Goal: Information Seeking & Learning: Learn about a topic

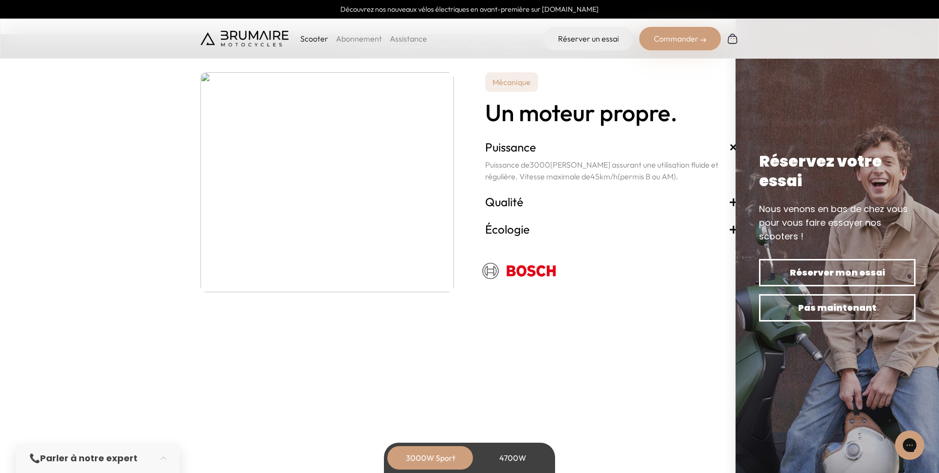
scroll to position [1697, 0]
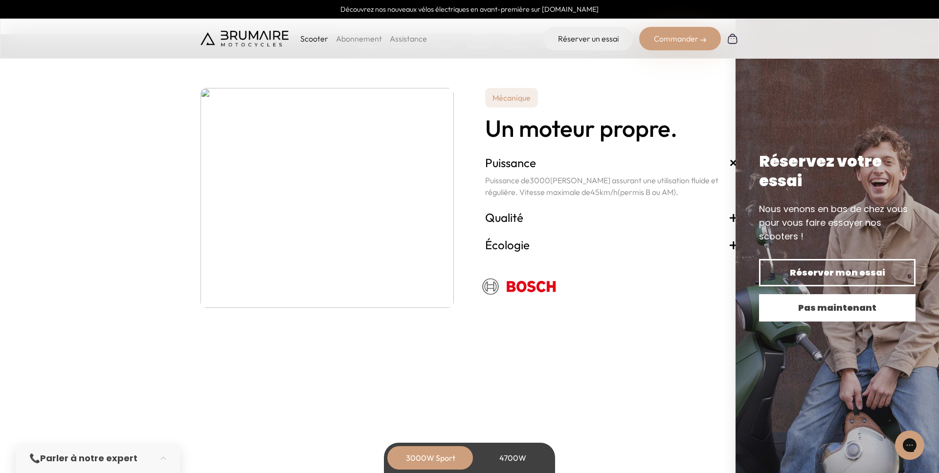
click at [864, 309] on span "Pas maintenant" at bounding box center [837, 308] width 122 height 14
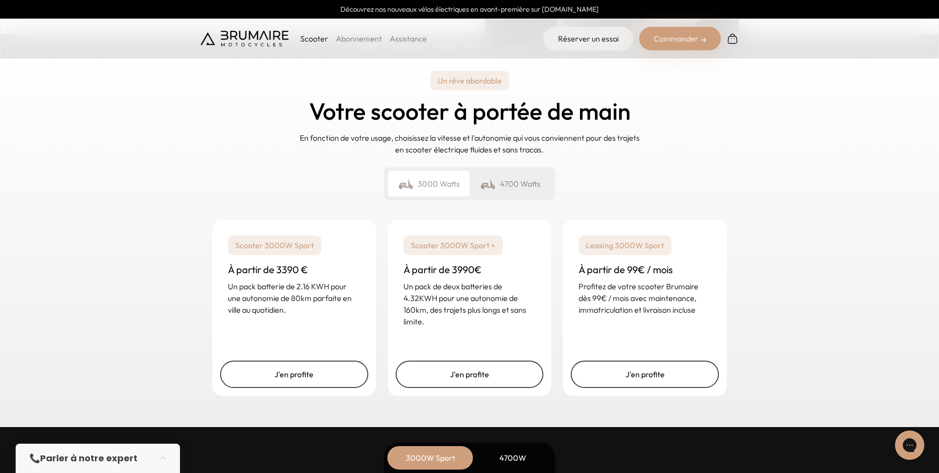
scroll to position [2300, 0]
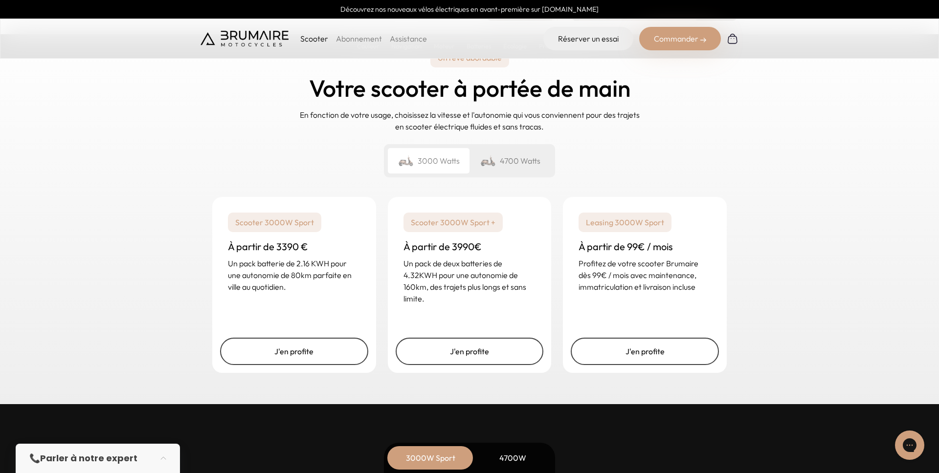
click at [500, 169] on div "4700 Watts" at bounding box center [510, 160] width 82 height 25
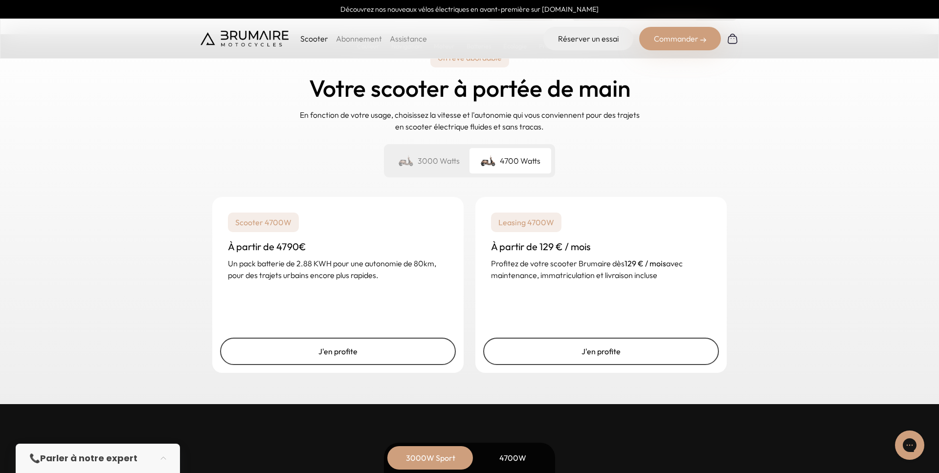
click at [423, 158] on div "3000 Watts" at bounding box center [429, 160] width 82 height 25
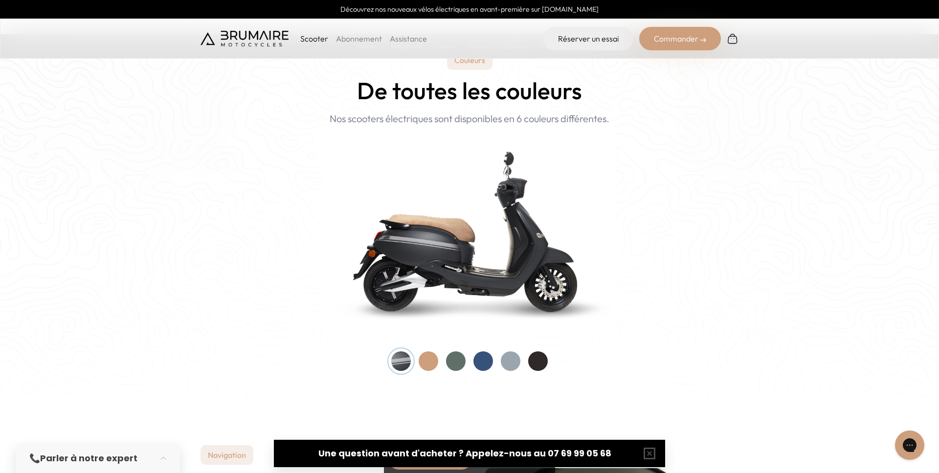
scroll to position [930, 0]
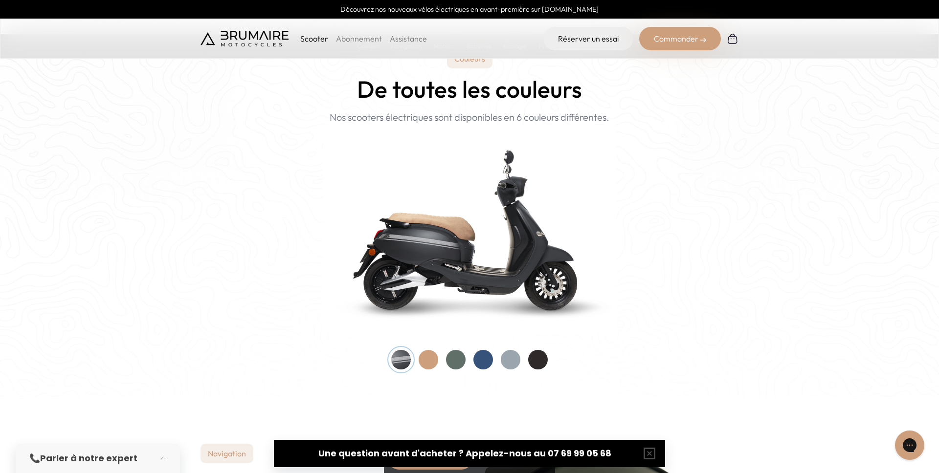
click at [432, 357] on div at bounding box center [428, 360] width 20 height 20
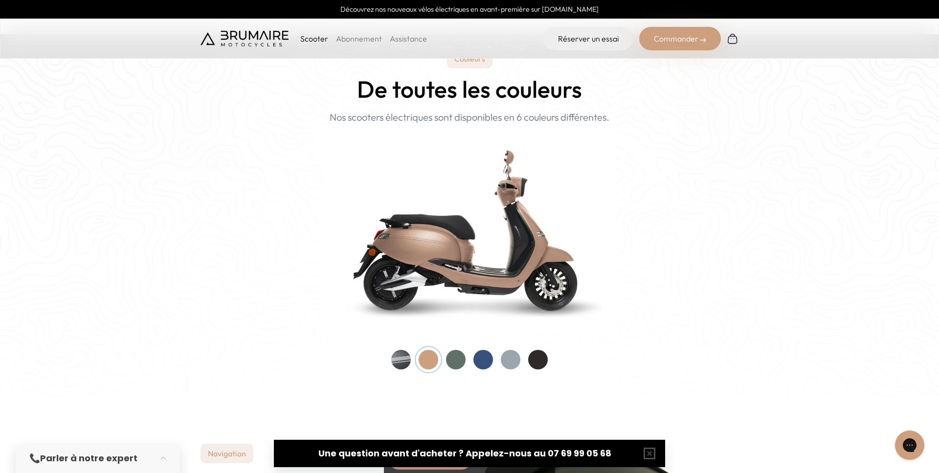
click at [461, 359] on div at bounding box center [456, 360] width 20 height 20
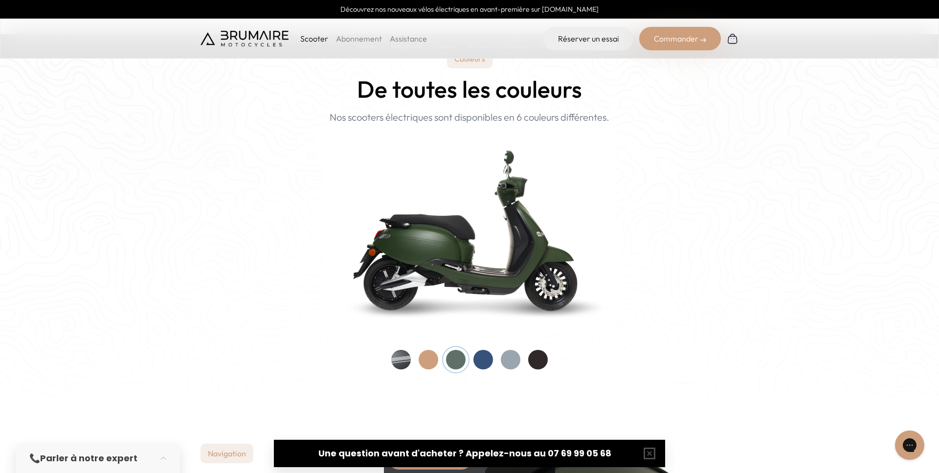
click at [483, 357] on div at bounding box center [483, 360] width 20 height 20
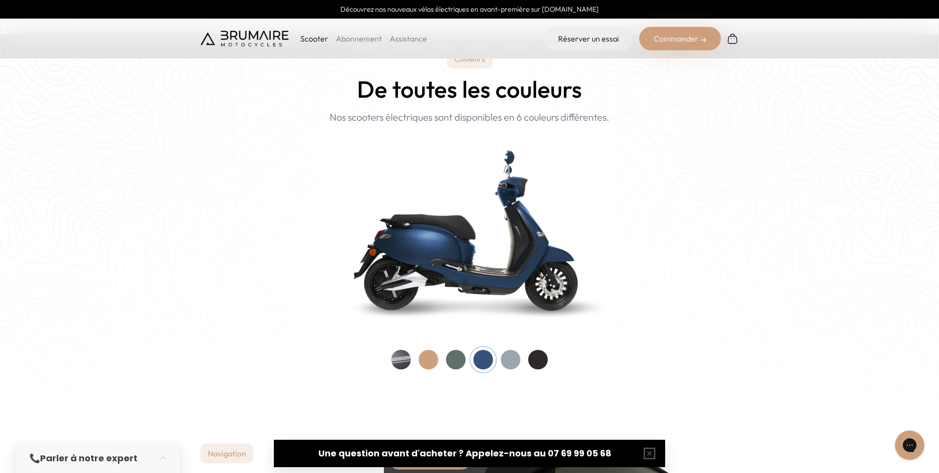
click at [505, 359] on div at bounding box center [511, 360] width 20 height 20
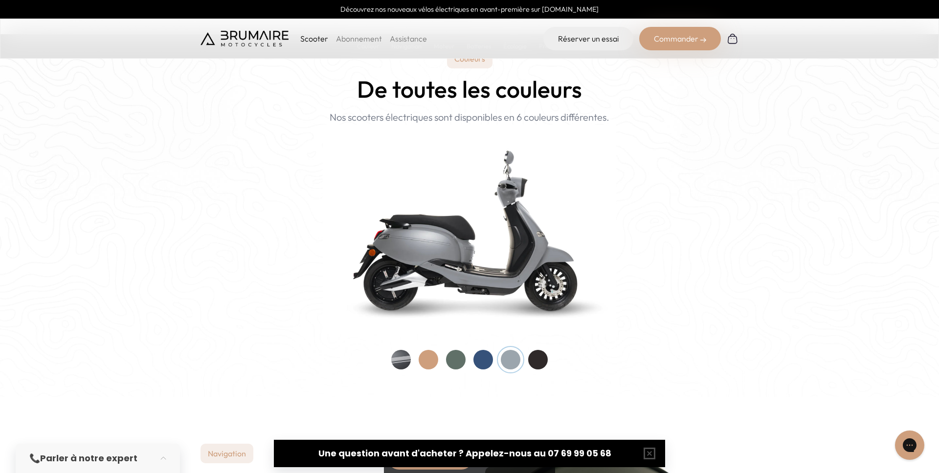
click at [538, 361] on div at bounding box center [538, 360] width 20 height 20
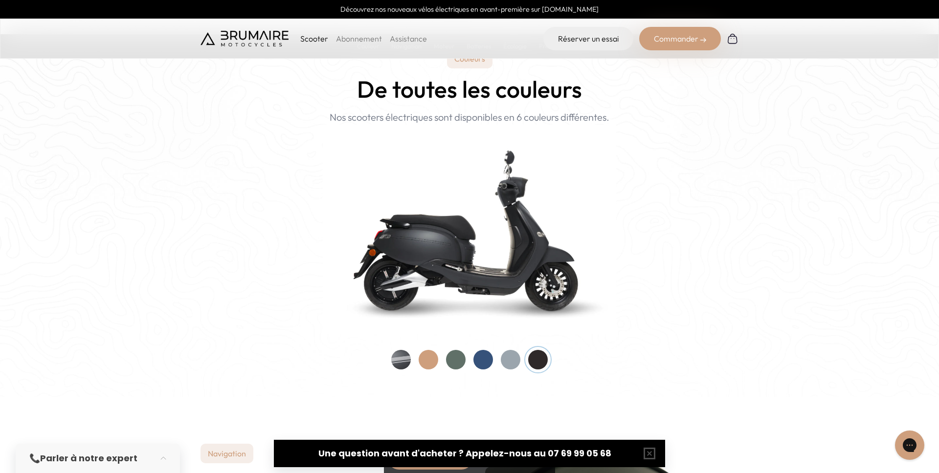
click at [400, 363] on div at bounding box center [401, 360] width 20 height 20
click at [531, 356] on div at bounding box center [538, 360] width 20 height 20
click at [431, 364] on div at bounding box center [428, 360] width 20 height 20
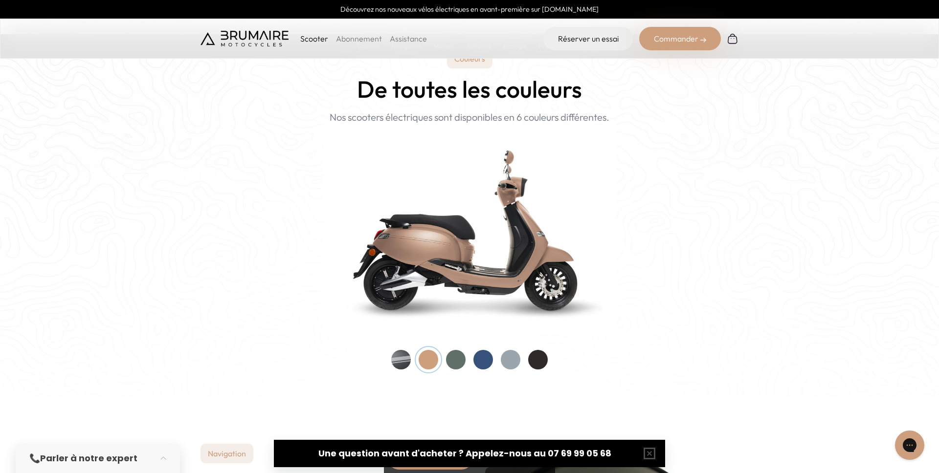
click at [485, 360] on div at bounding box center [483, 360] width 20 height 20
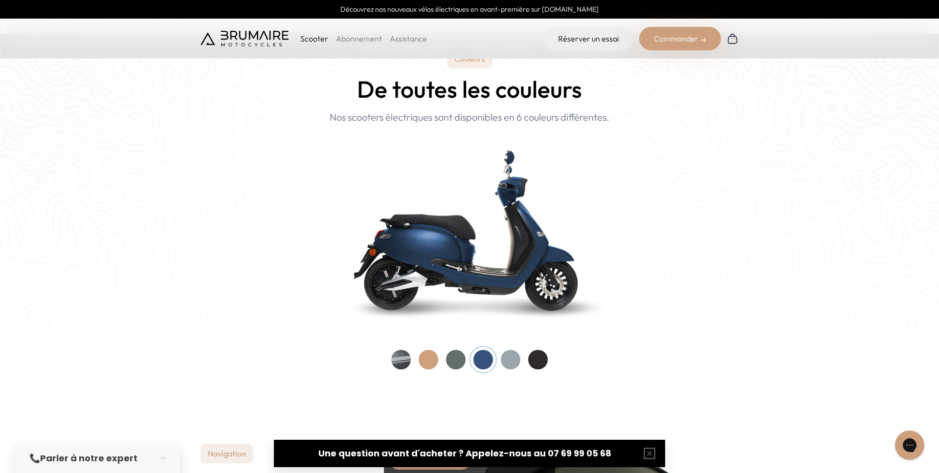
click at [405, 363] on div at bounding box center [401, 360] width 20 height 20
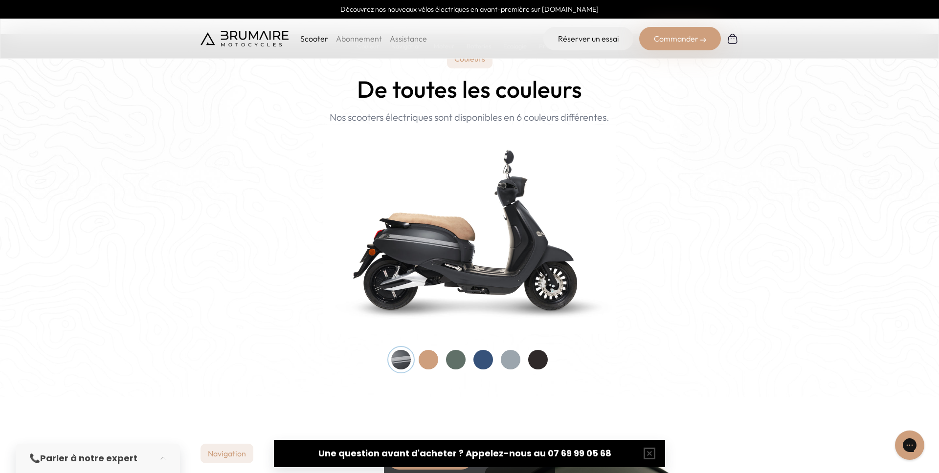
click at [456, 357] on div at bounding box center [456, 360] width 20 height 20
click at [482, 358] on div at bounding box center [483, 360] width 20 height 20
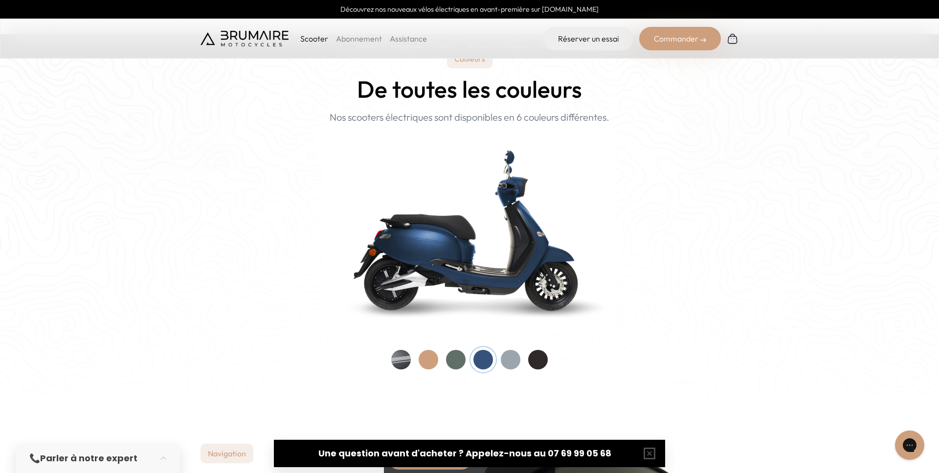
click at [458, 363] on div at bounding box center [456, 360] width 20 height 20
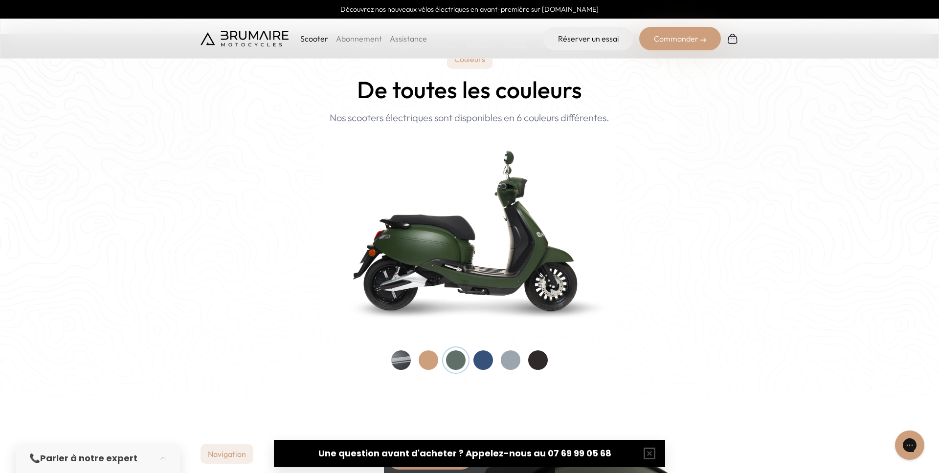
scroll to position [1200, 0]
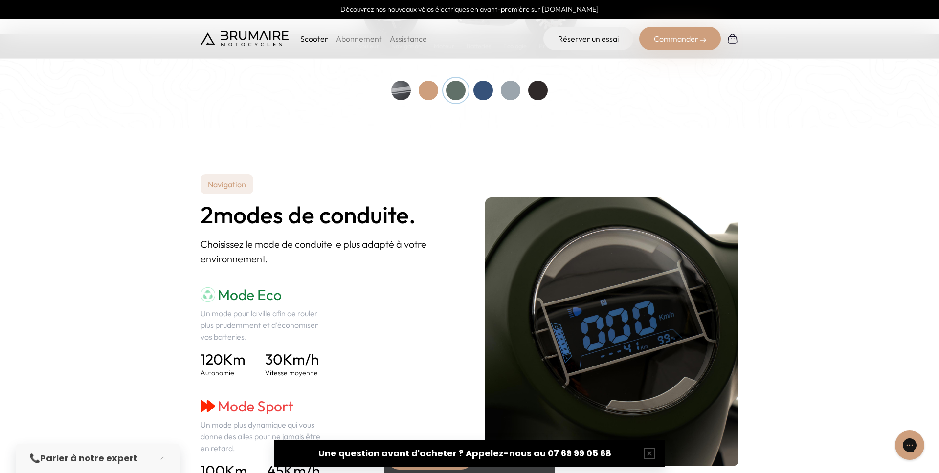
click at [487, 90] on div at bounding box center [483, 91] width 20 height 20
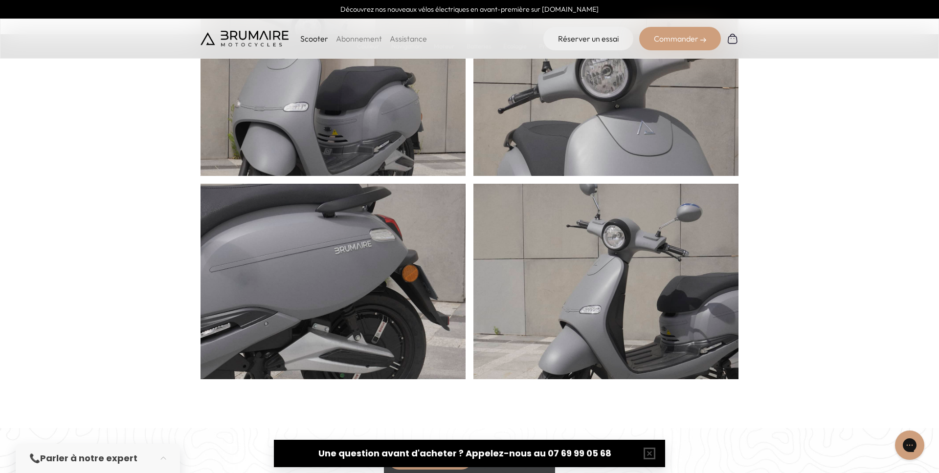
scroll to position [486, 0]
